Goal: Information Seeking & Learning: Find specific fact

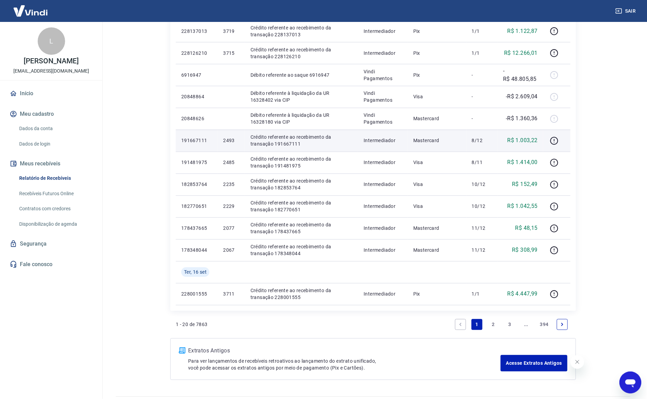
scroll to position [343, 0]
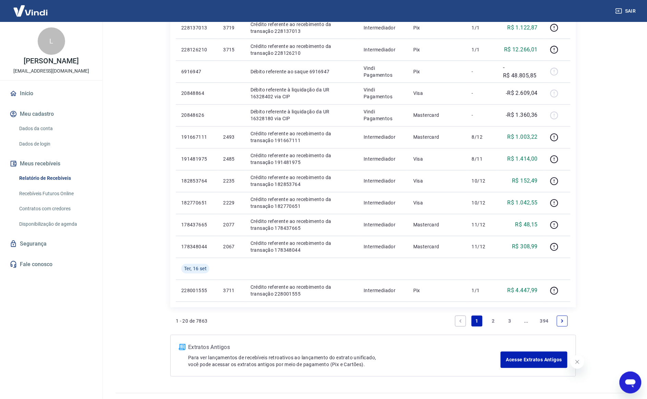
drag, startPoint x: 491, startPoint y: 318, endPoint x: 482, endPoint y: 310, distance: 11.4
click at [491, 318] on link "2" at bounding box center [493, 321] width 11 height 11
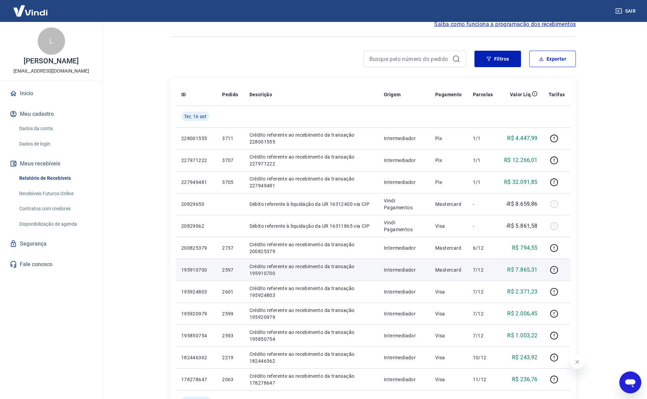
scroll to position [336, 0]
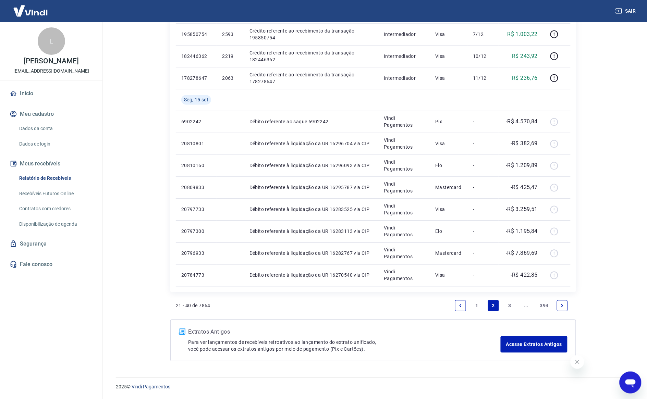
click at [477, 304] on link "1" at bounding box center [477, 306] width 11 height 11
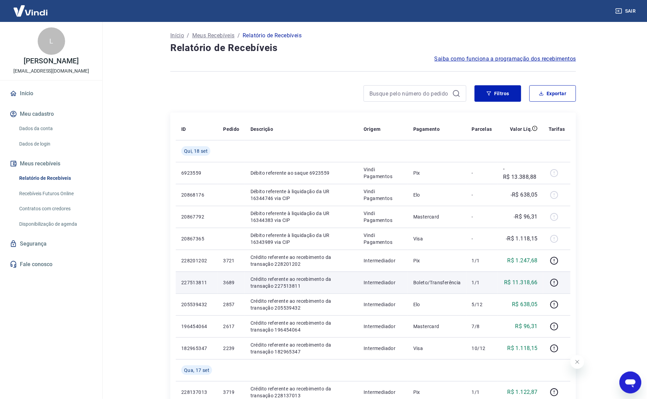
scroll to position [336, 0]
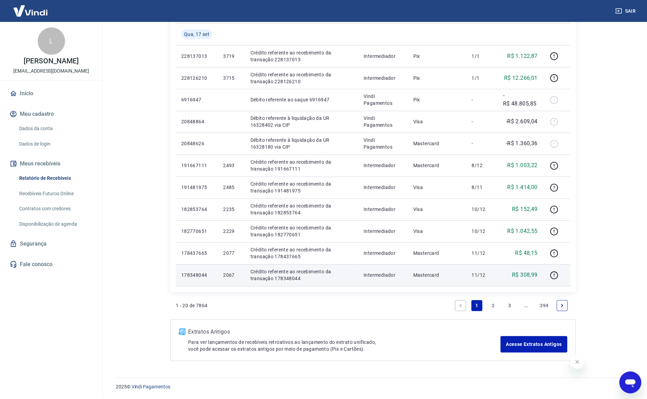
click at [222, 278] on td "2067" at bounding box center [231, 276] width 27 height 22
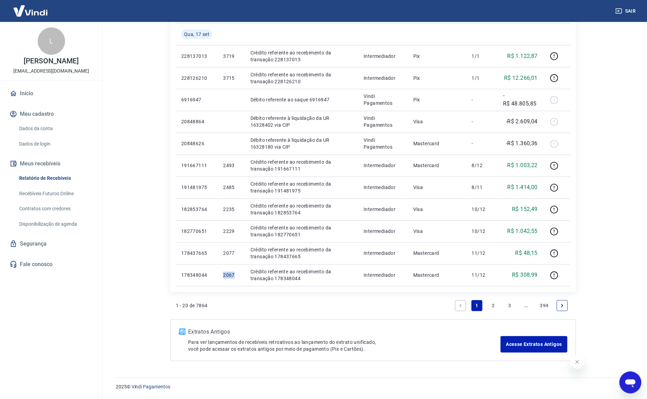
copy p "2067"
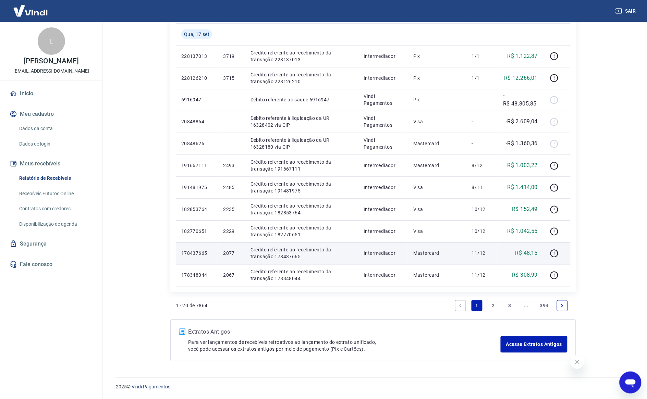
click at [229, 254] on p "2077" at bounding box center [231, 253] width 16 height 7
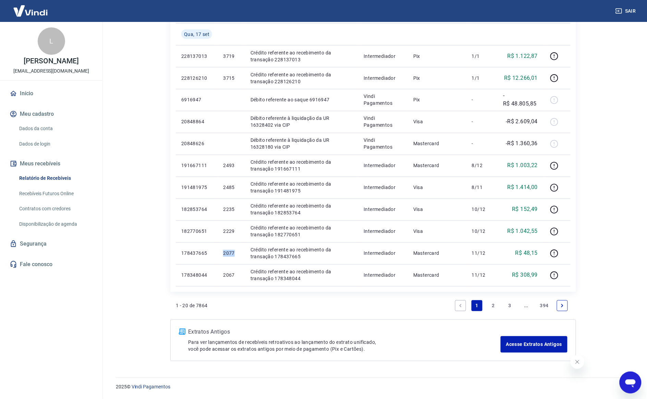
copy p "2077"
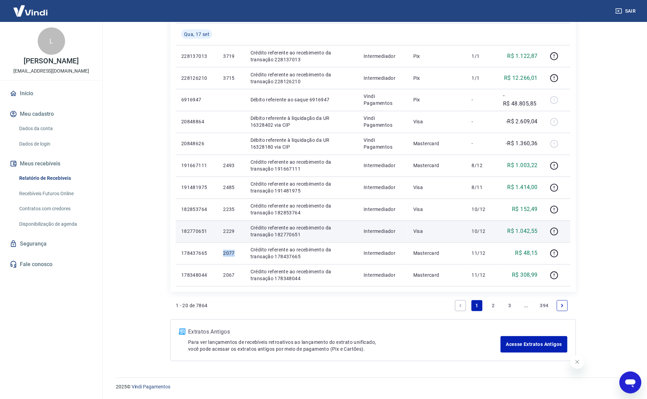
click at [230, 224] on td "2229" at bounding box center [231, 232] width 27 height 22
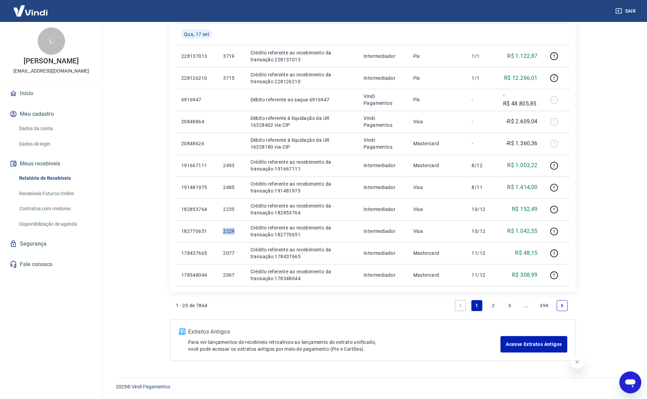
copy p "2229"
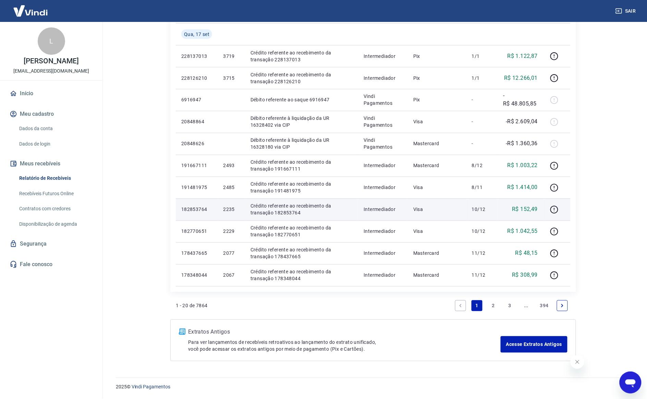
click at [227, 209] on p "2235" at bounding box center [231, 209] width 16 height 7
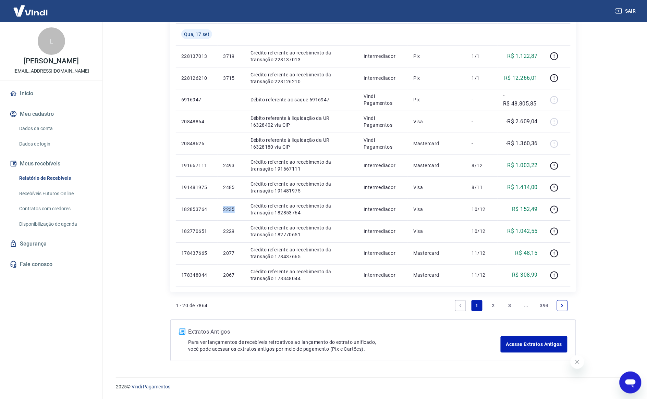
copy p "2235"
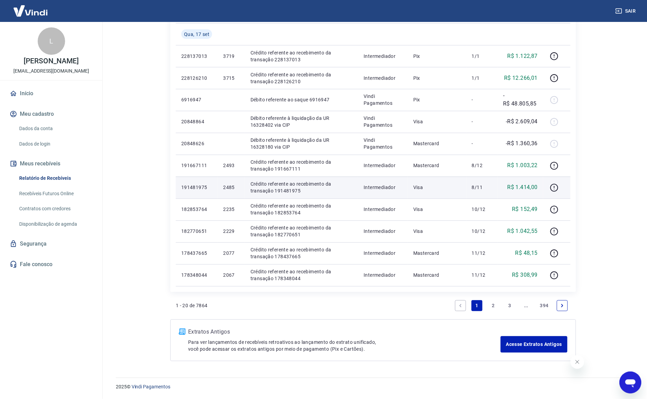
click at [231, 186] on p "2485" at bounding box center [231, 187] width 16 height 7
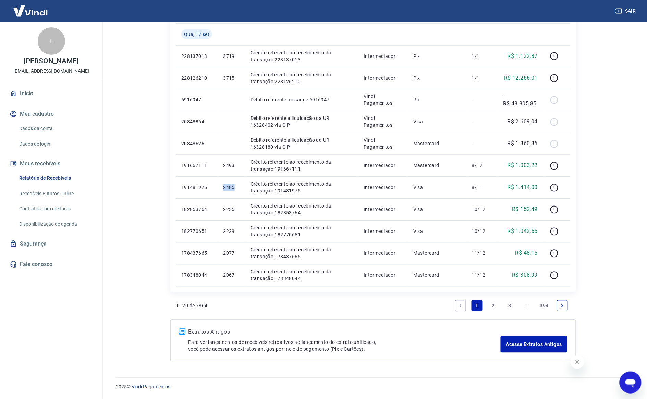
copy p "2485"
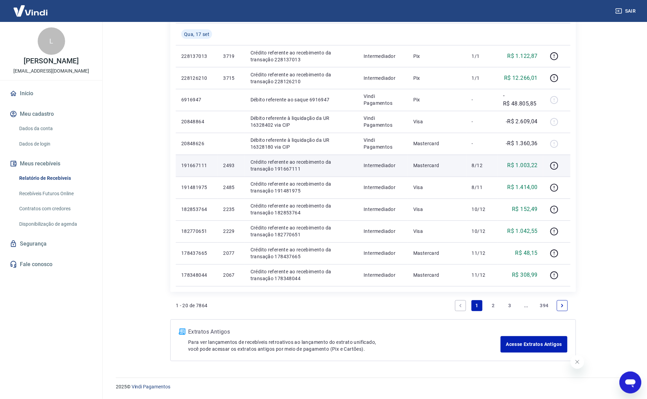
click at [224, 166] on p "2493" at bounding box center [231, 165] width 16 height 7
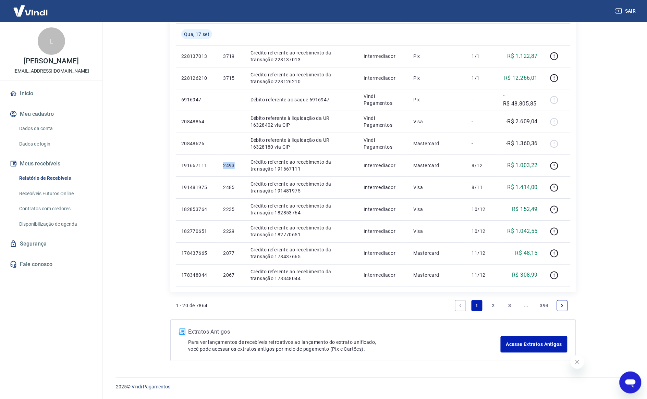
copy p "2493"
